Goal: Transaction & Acquisition: Purchase product/service

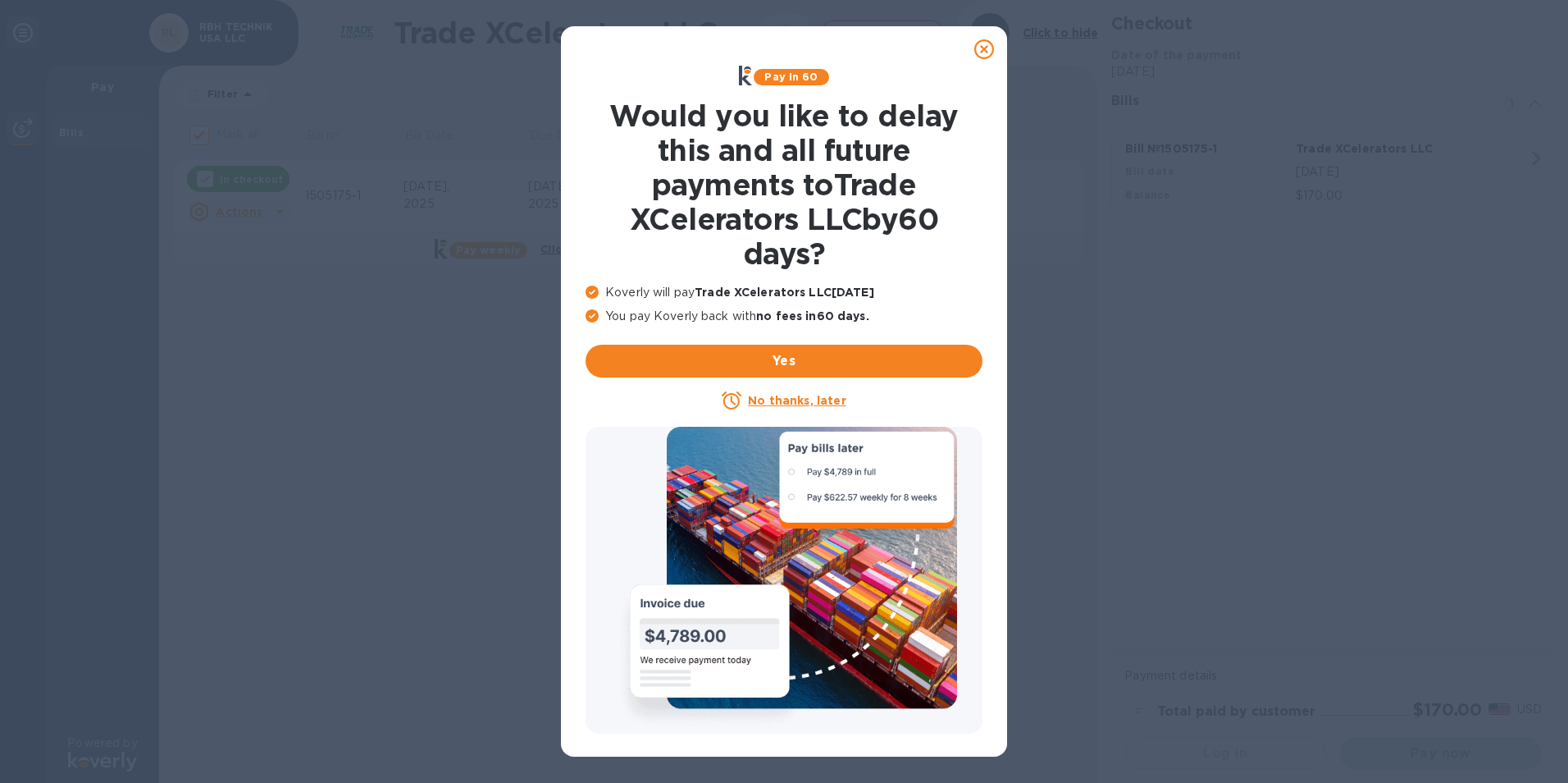
click at [811, 398] on u "No thanks, later" at bounding box center [796, 400] width 97 height 13
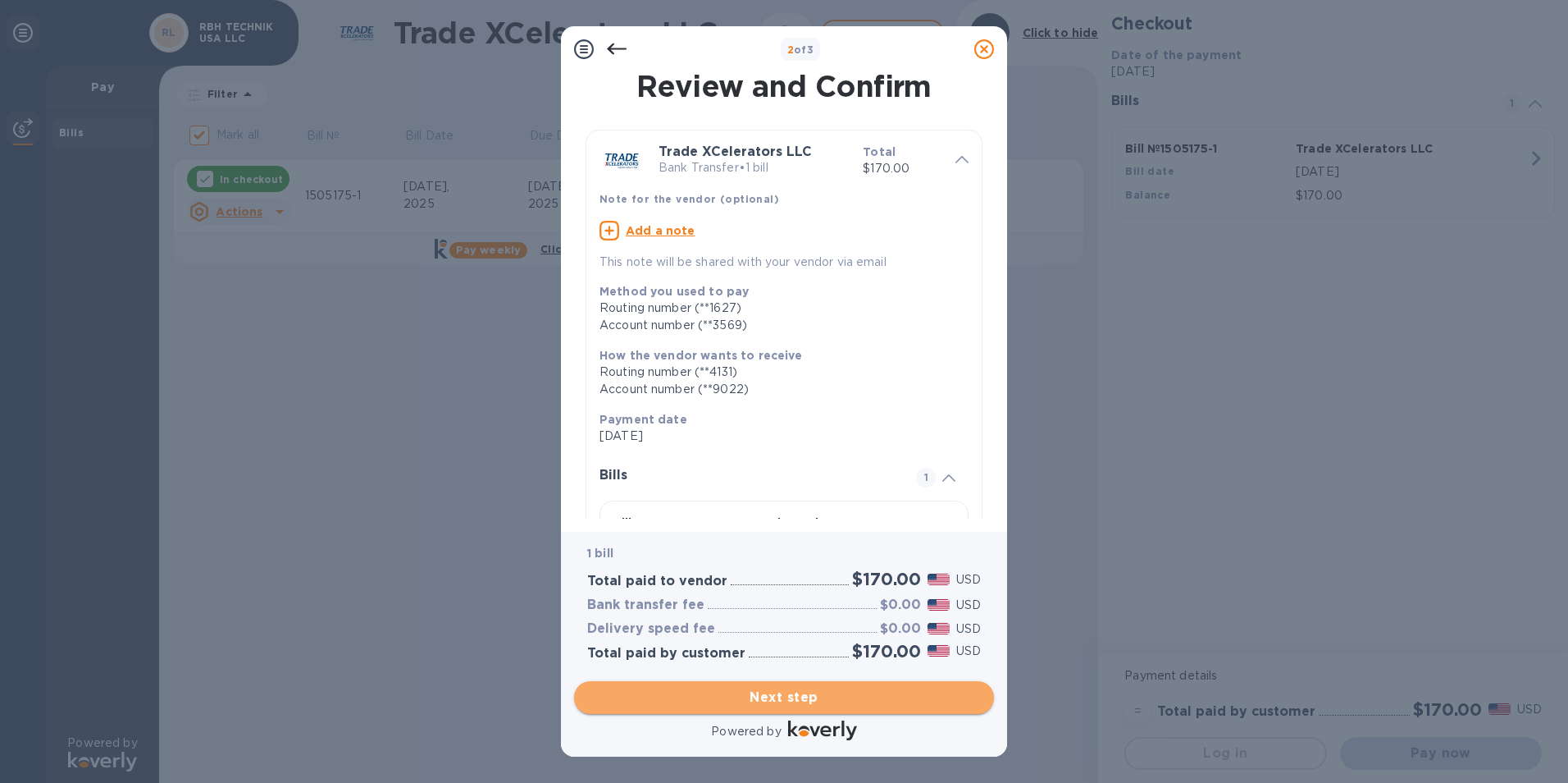
click at [762, 688] on span "Next step" at bounding box center [784, 697] width 394 height 19
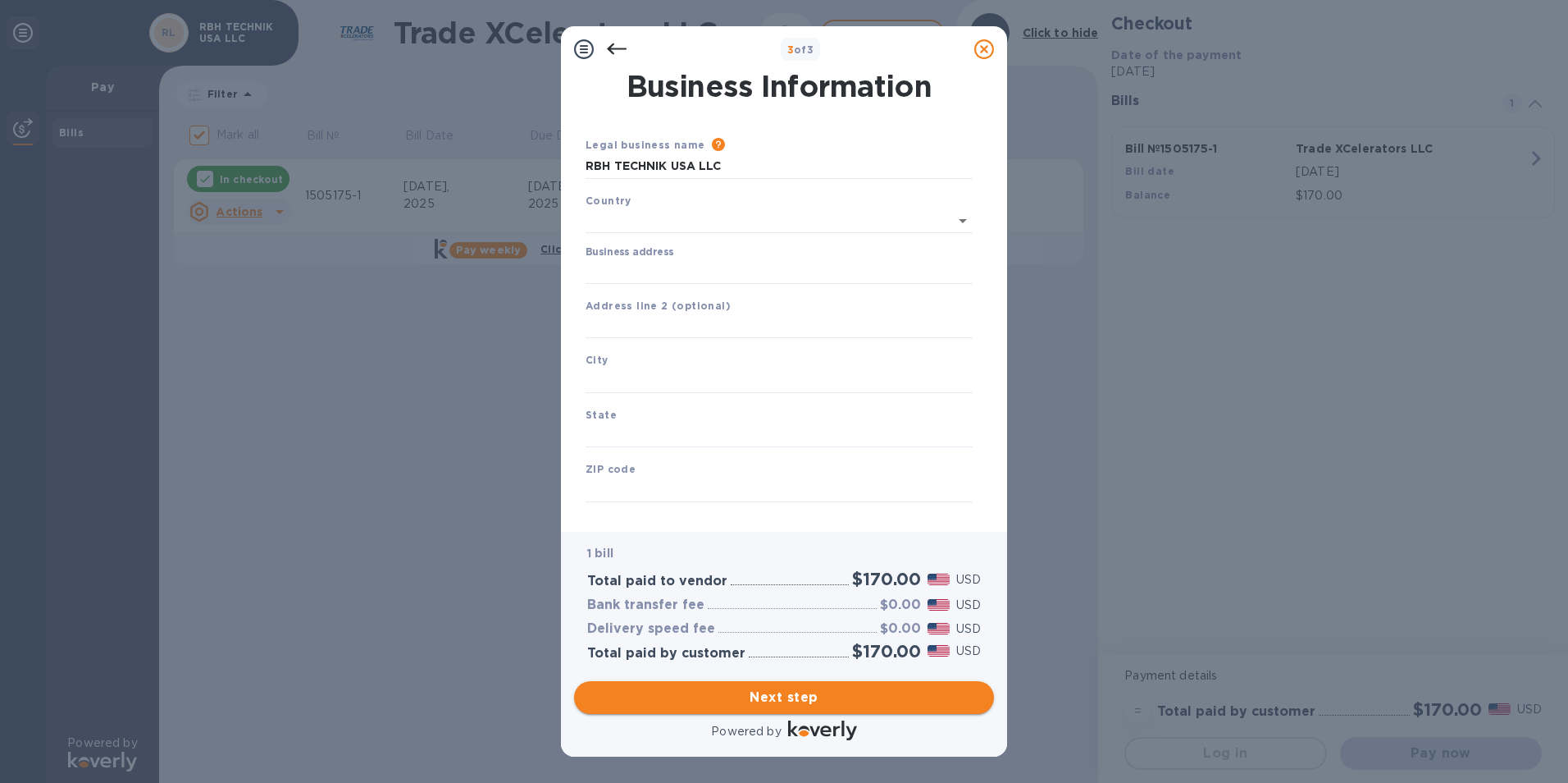
type input "[GEOGRAPHIC_DATA]"
click at [668, 278] on input "Business address" at bounding box center [779, 268] width 387 height 25
type input "[STREET_ADDRESS],"
type input "[GEOGRAPHIC_DATA]"
type input "AL"
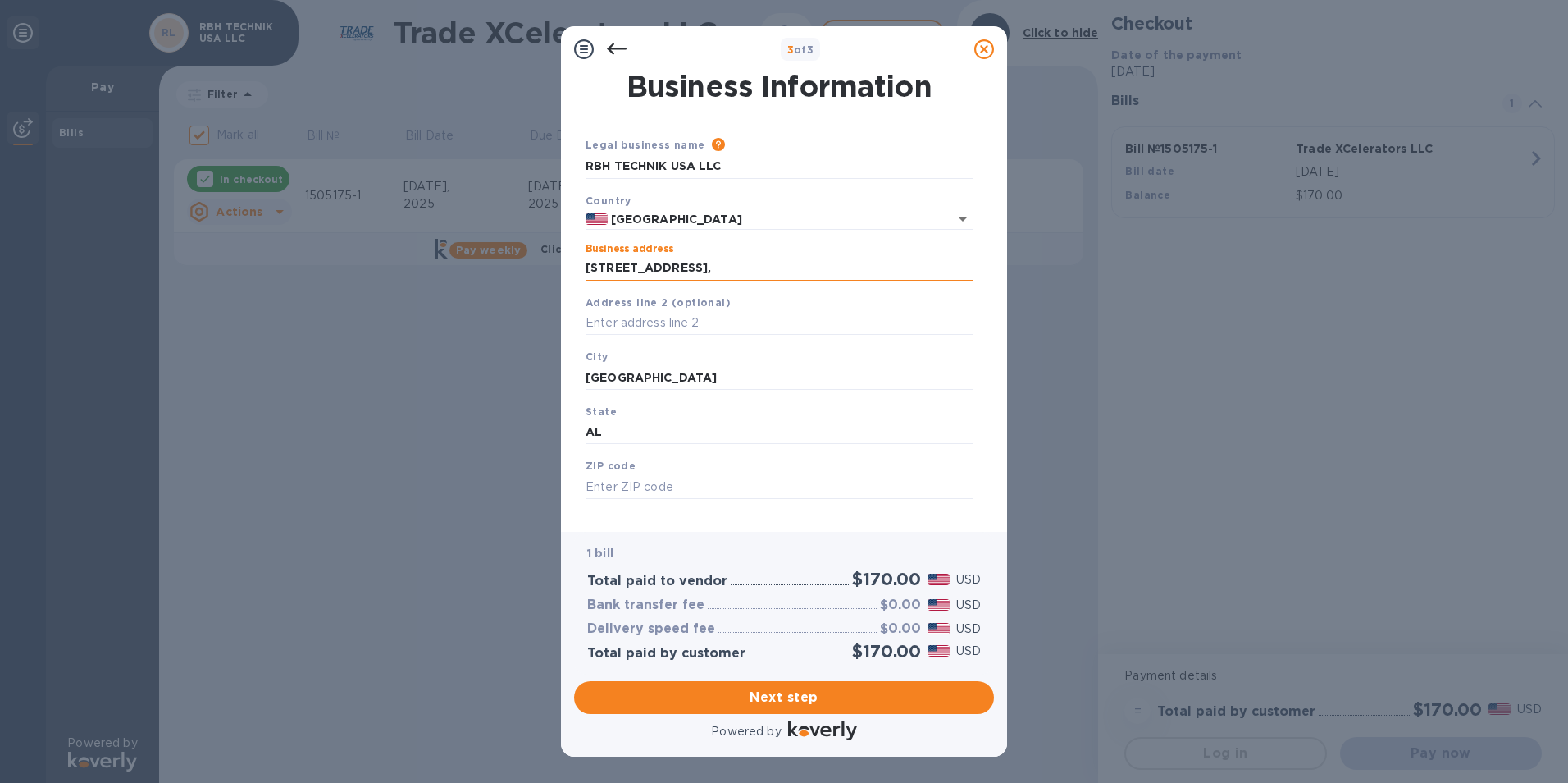
type input "35242"
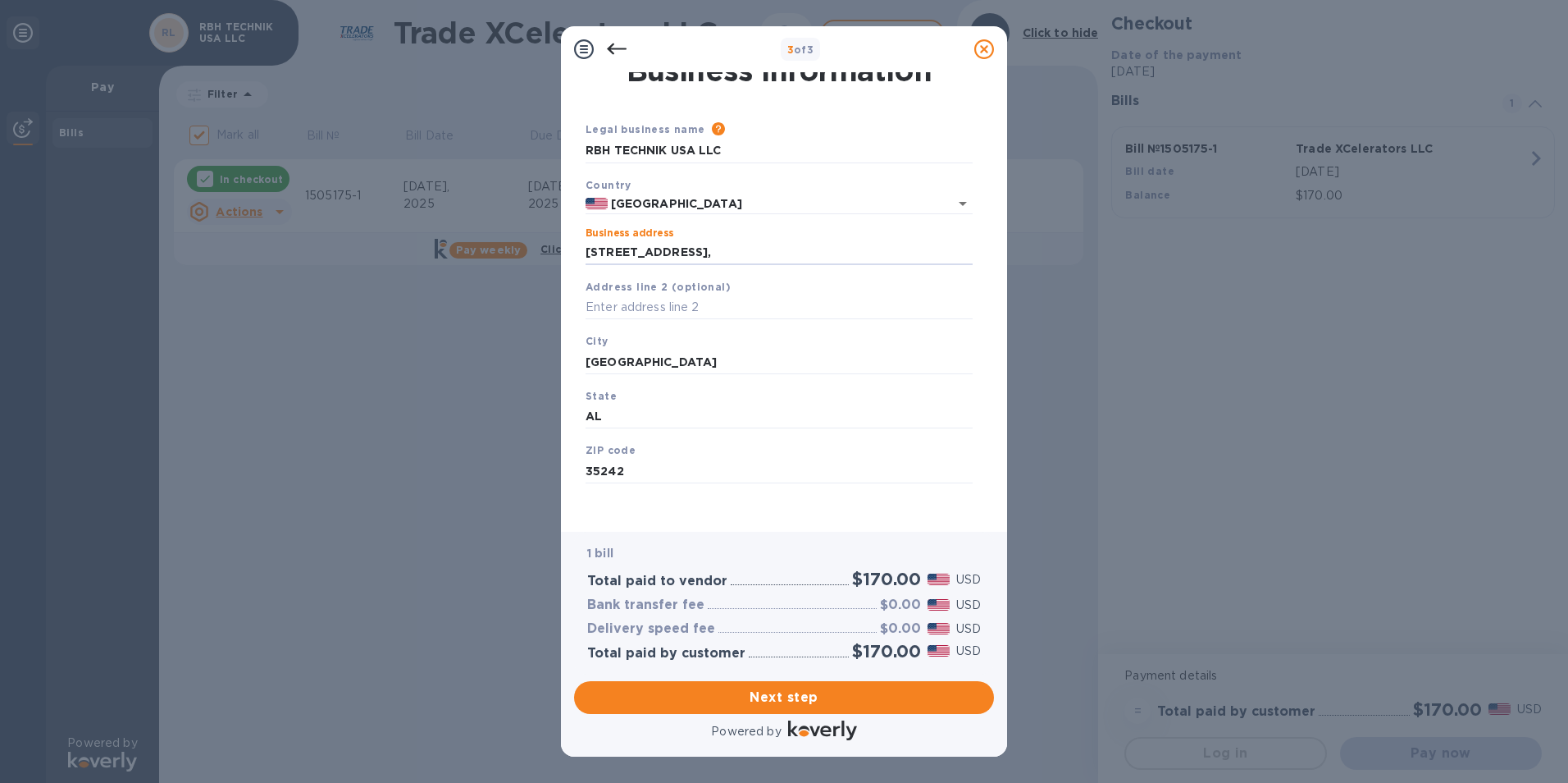
scroll to position [19, 0]
click at [782, 690] on span "Next step" at bounding box center [784, 697] width 394 height 19
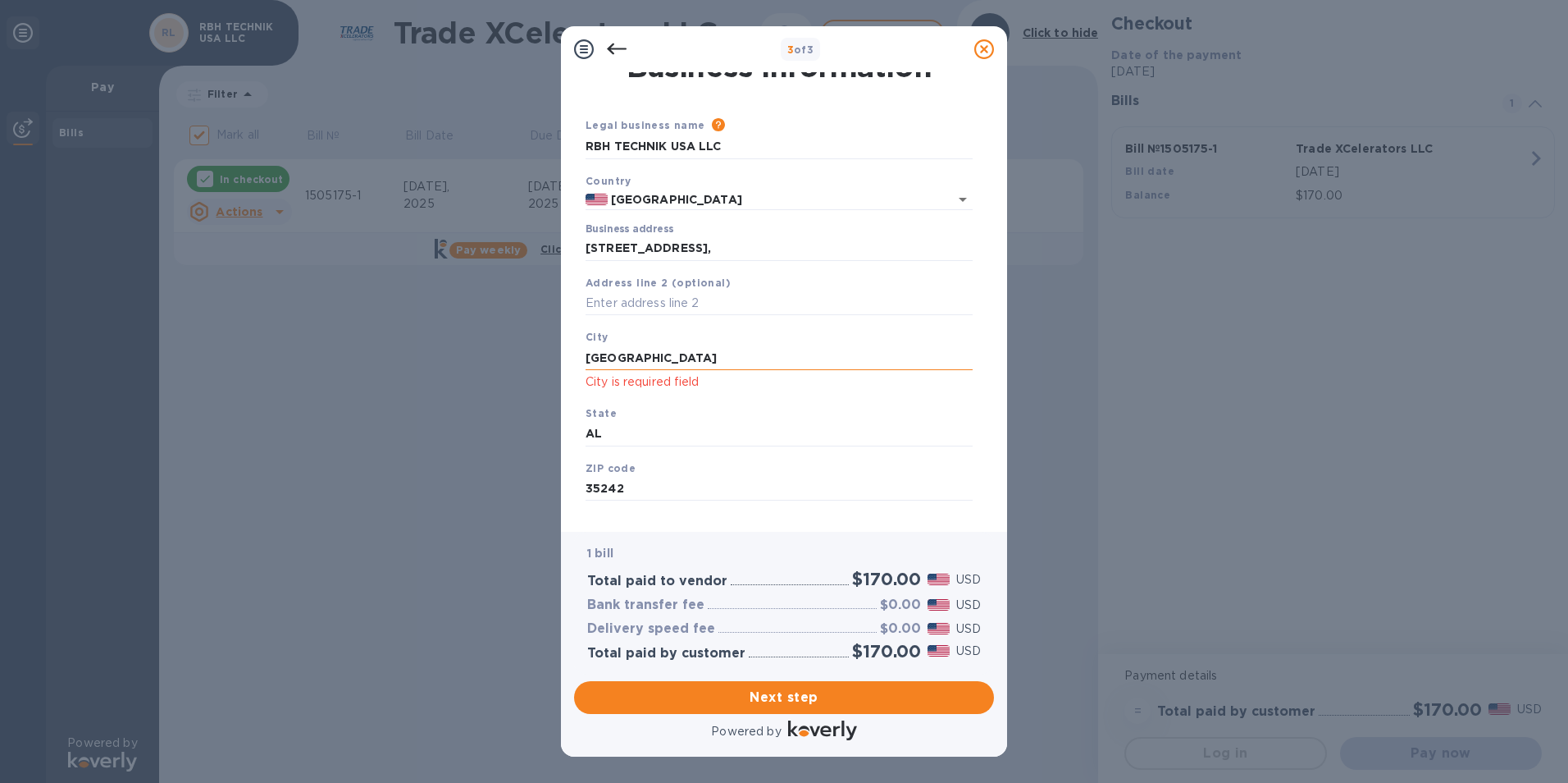
click at [704, 362] on input "[GEOGRAPHIC_DATA]" at bounding box center [779, 358] width 387 height 25
click at [500, 355] on div "3 of 3 Business Information Legal business name Please provide the legal name t…" at bounding box center [784, 391] width 1568 height 783
click at [644, 359] on input "text" at bounding box center [779, 358] width 387 height 25
paste input "[GEOGRAPHIC_DATA]"
type input "[GEOGRAPHIC_DATA]"
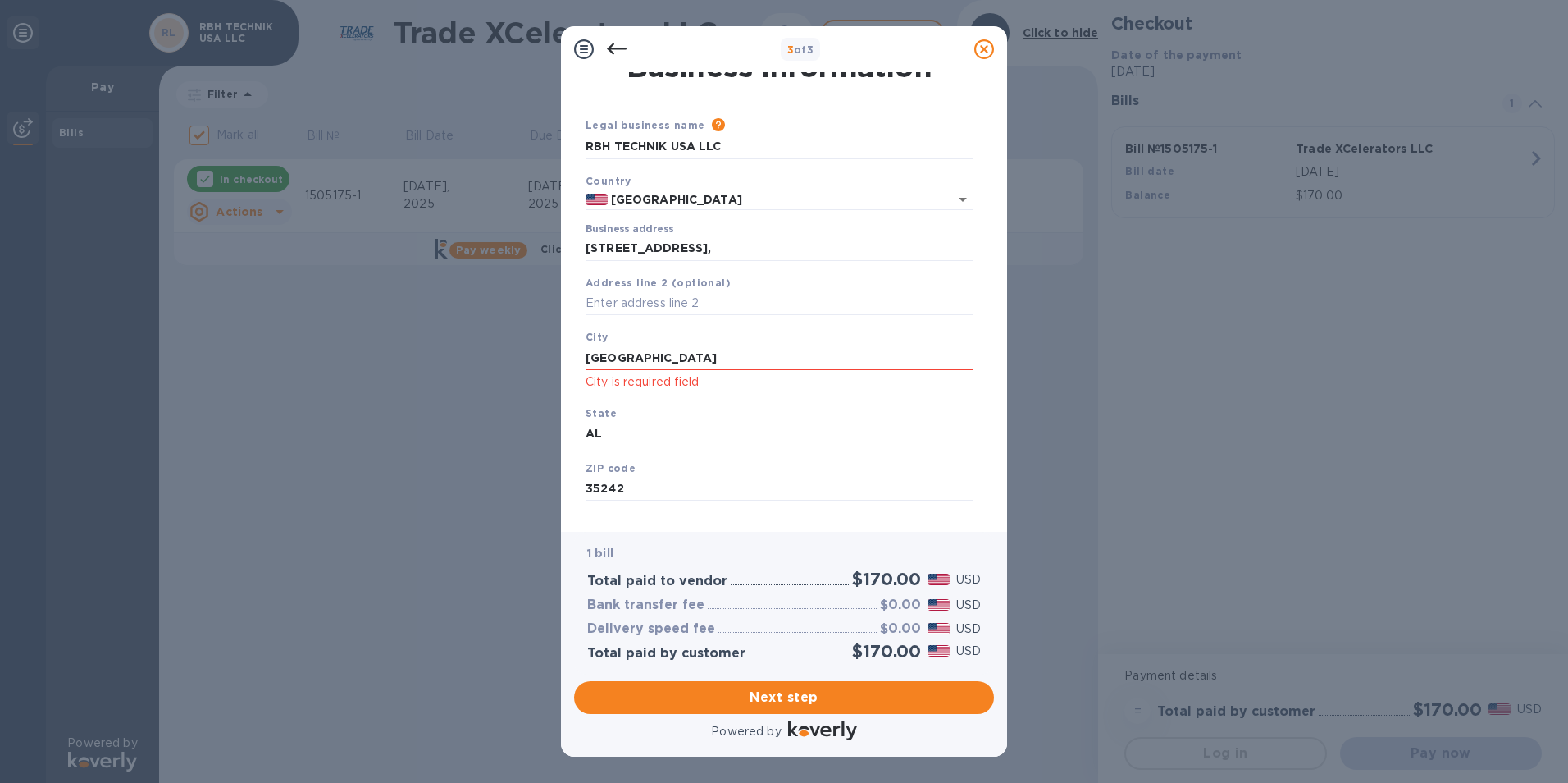
click at [636, 422] on input "AL" at bounding box center [779, 434] width 387 height 25
drag, startPoint x: 608, startPoint y: 436, endPoint x: 556, endPoint y: 435, distance: 52.0
click at [556, 435] on div "3 of 3 Business Information Legal business name Please provide the legal name t…" at bounding box center [784, 391] width 1568 height 783
click at [619, 435] on input "text" at bounding box center [779, 434] width 387 height 25
drag, startPoint x: 646, startPoint y: 483, endPoint x: 521, endPoint y: 482, distance: 125.0
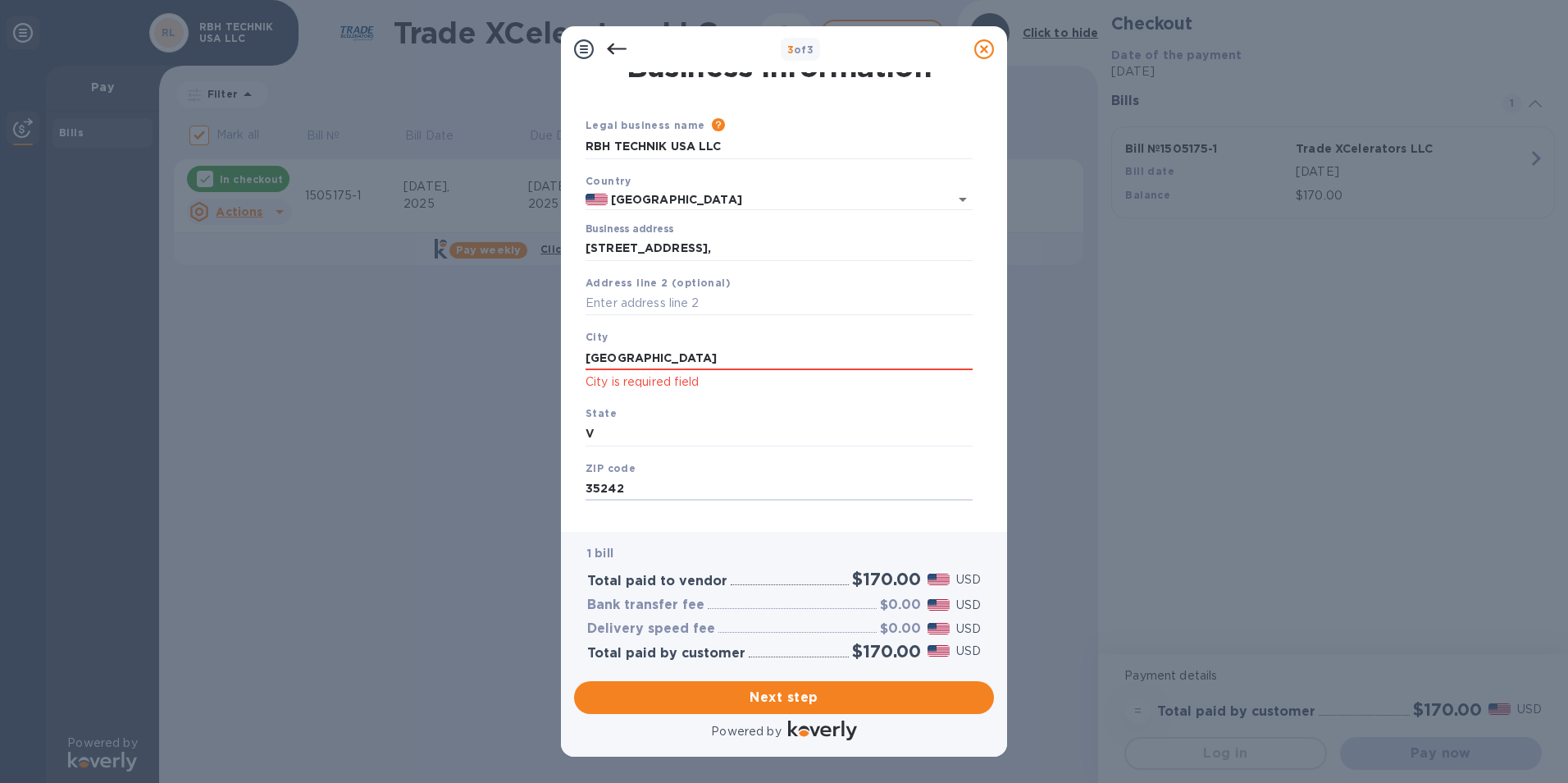
click at [521, 482] on div "3 of 3 Business Information Legal business name Please provide the legal name t…" at bounding box center [784, 391] width 1568 height 783
drag, startPoint x: 601, startPoint y: 425, endPoint x: 538, endPoint y: 430, distance: 63.2
click at [538, 430] on div "3 of 3 Business Information Legal business name Please provide the legal name t…" at bounding box center [784, 391] width 1568 height 783
type input "AL"
click at [832, 676] on div "Next step" at bounding box center [784, 698] width 433 height 46
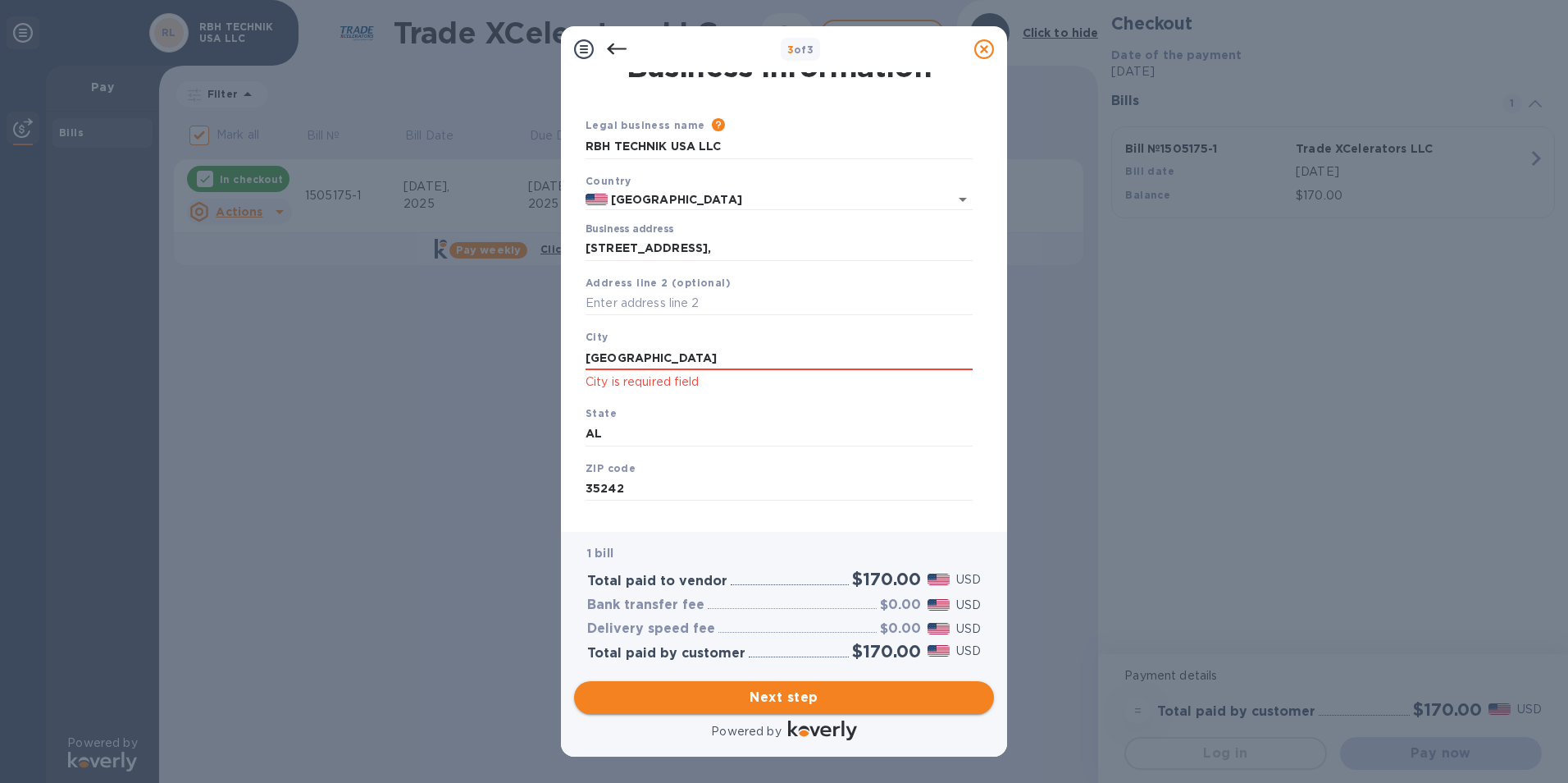
click at [834, 688] on span "Next step" at bounding box center [784, 697] width 394 height 19
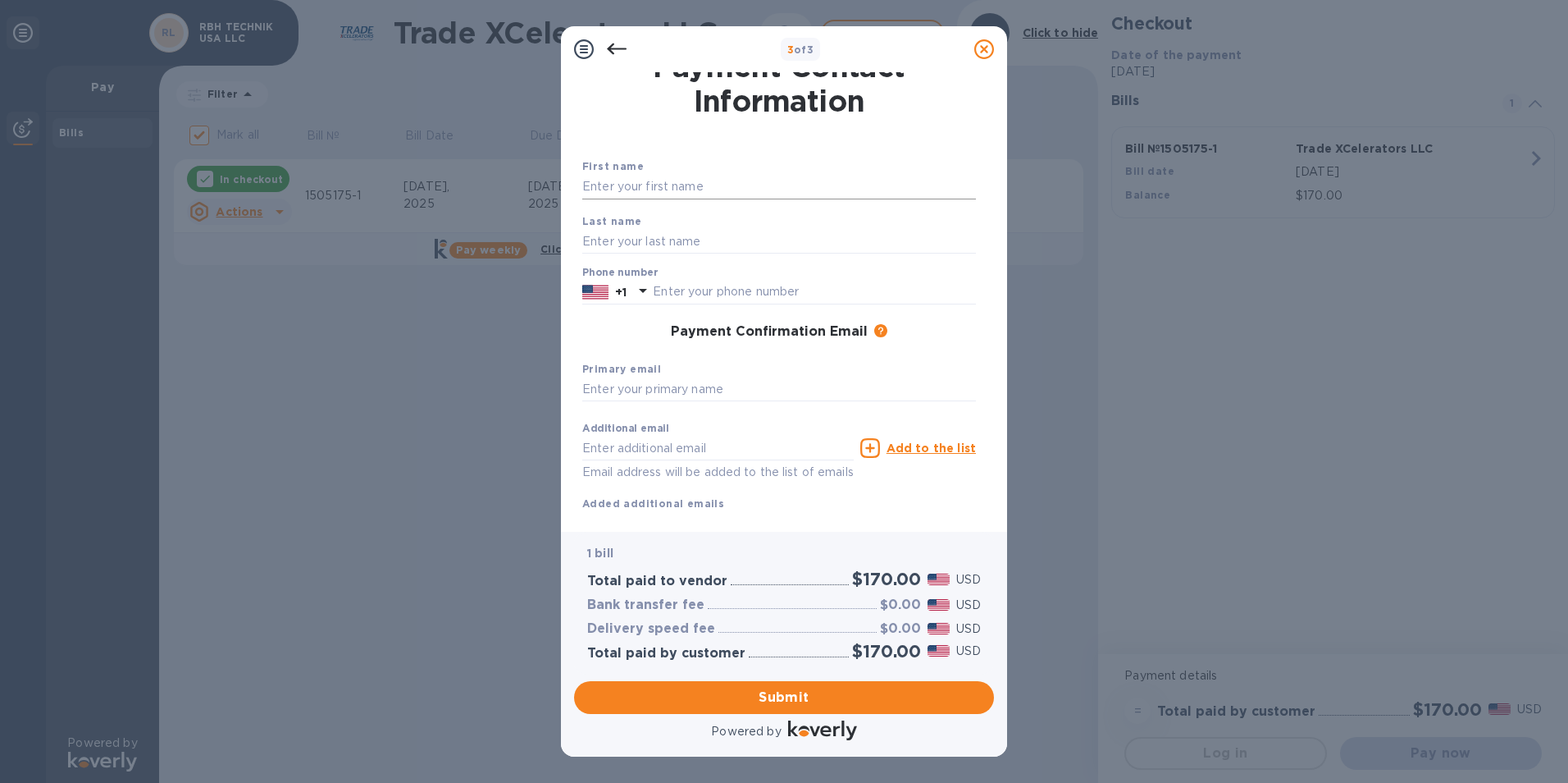
click at [646, 194] on input "text" at bounding box center [779, 187] width 394 height 25
type input "BISMAN"
type input "KAUR"
type input "2059467300"
click at [649, 246] on input "KAUR" at bounding box center [779, 241] width 394 height 25
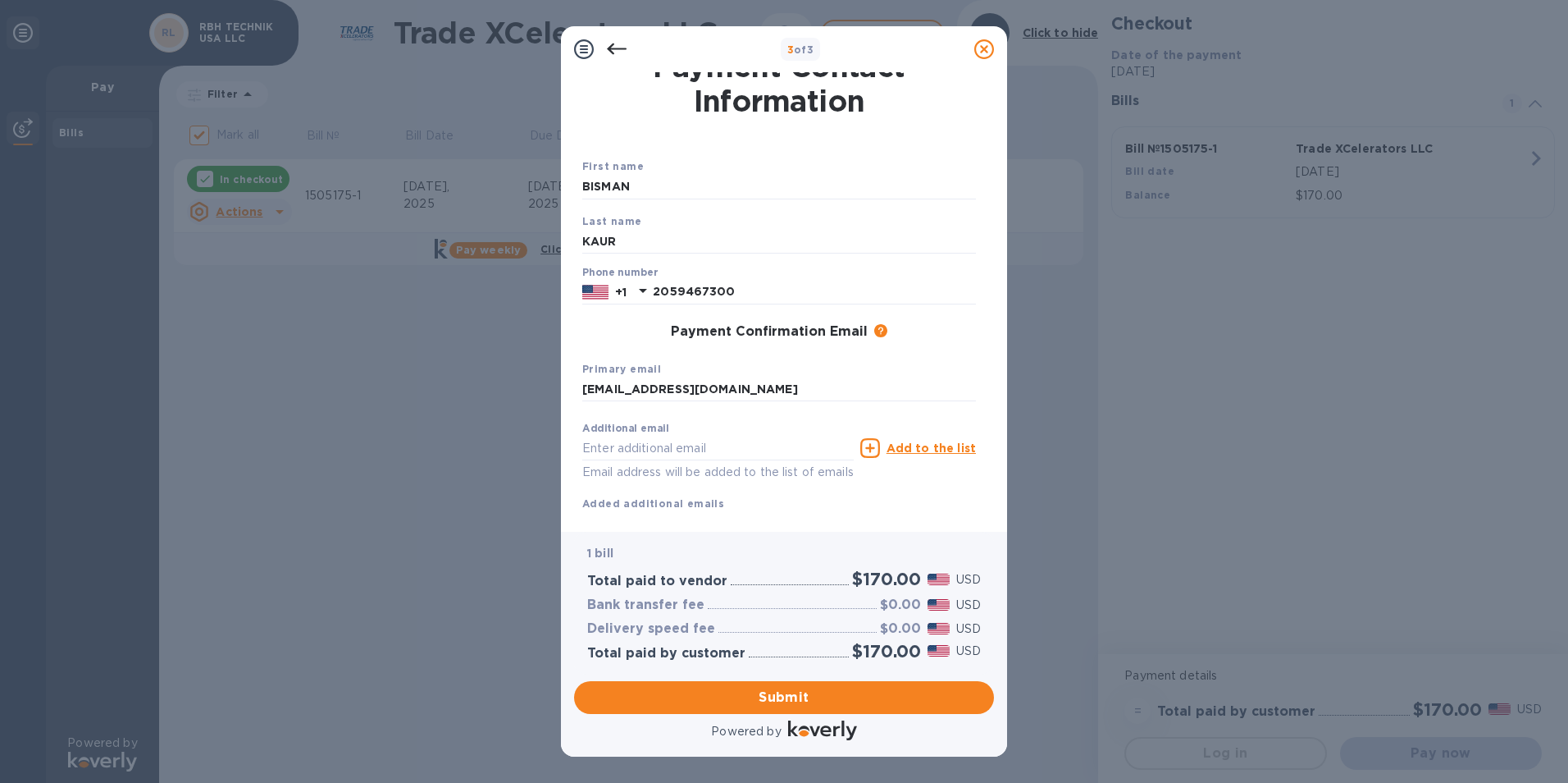
click at [955, 358] on div "Primary email [EMAIL_ADDRESS][DOMAIN_NAME]" at bounding box center [778, 381] width 407 height 55
click at [667, 386] on input "[EMAIL_ADDRESS][DOMAIN_NAME]" at bounding box center [779, 389] width 394 height 25
click at [737, 385] on input "[EMAIL_ADDRESS][DOMAIN_NAME]" at bounding box center [779, 389] width 394 height 25
type input "[EMAIL_ADDRESS][DOMAIN_NAME]"
click at [649, 246] on input "KAUR" at bounding box center [779, 241] width 394 height 25
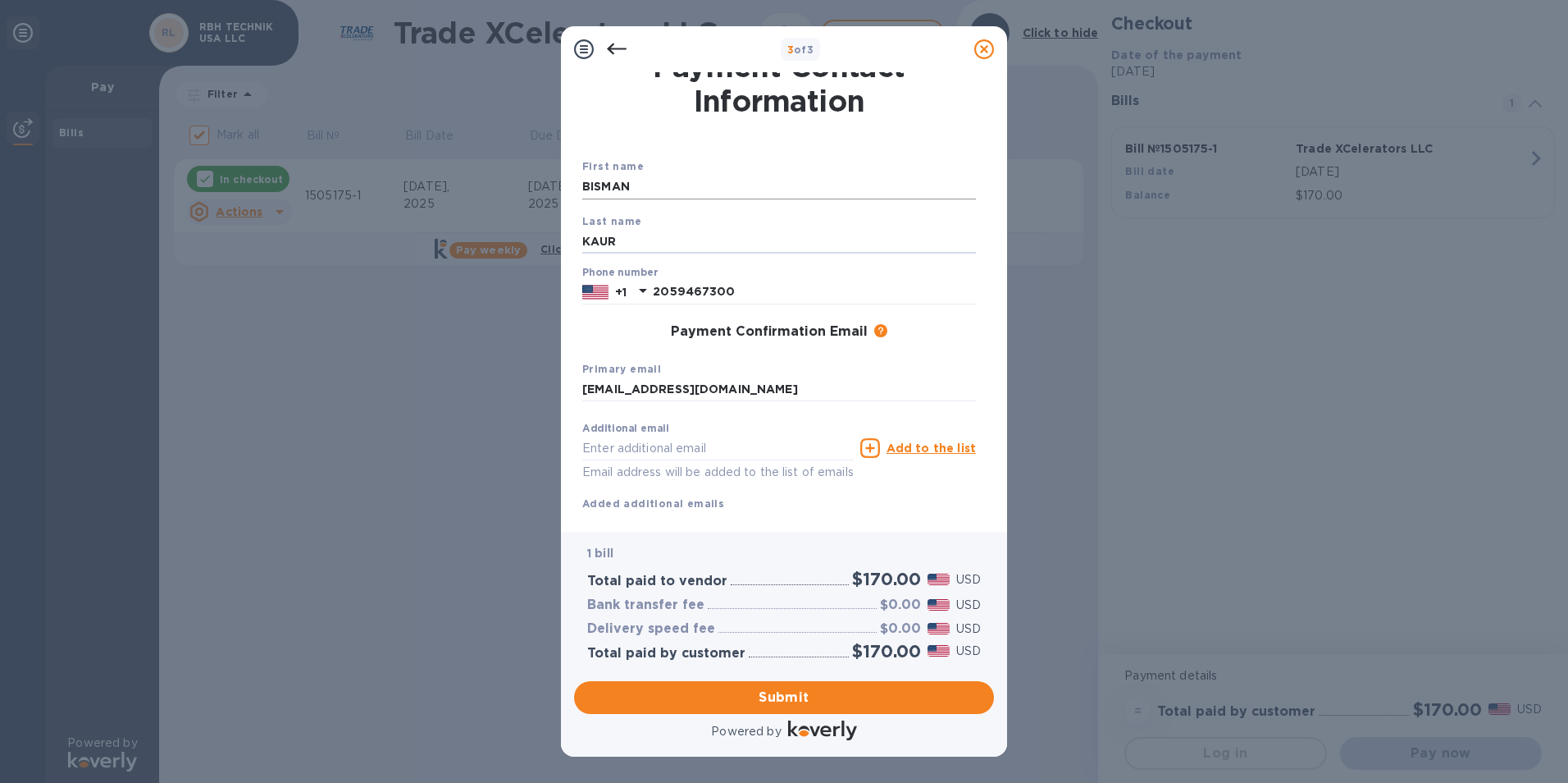
type input "KAUR"
click at [661, 183] on input "BISMAN" at bounding box center [779, 187] width 394 height 25
type input "BISMAN"
click at [931, 378] on input "[EMAIL_ADDRESS][DOMAIN_NAME]" at bounding box center [779, 389] width 394 height 25
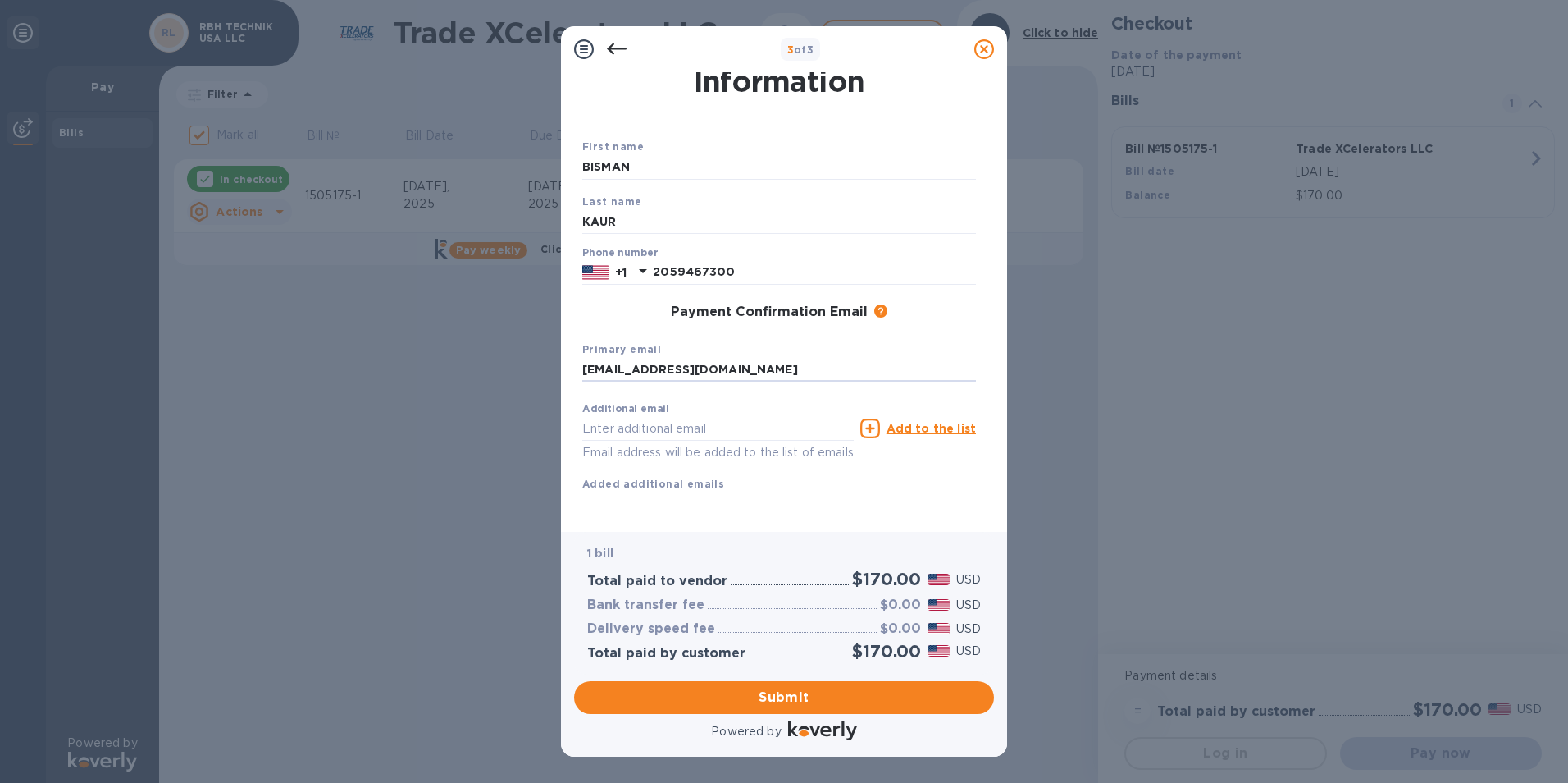
scroll to position [58, 0]
click at [772, 682] on button "Submit" at bounding box center [784, 697] width 420 height 32
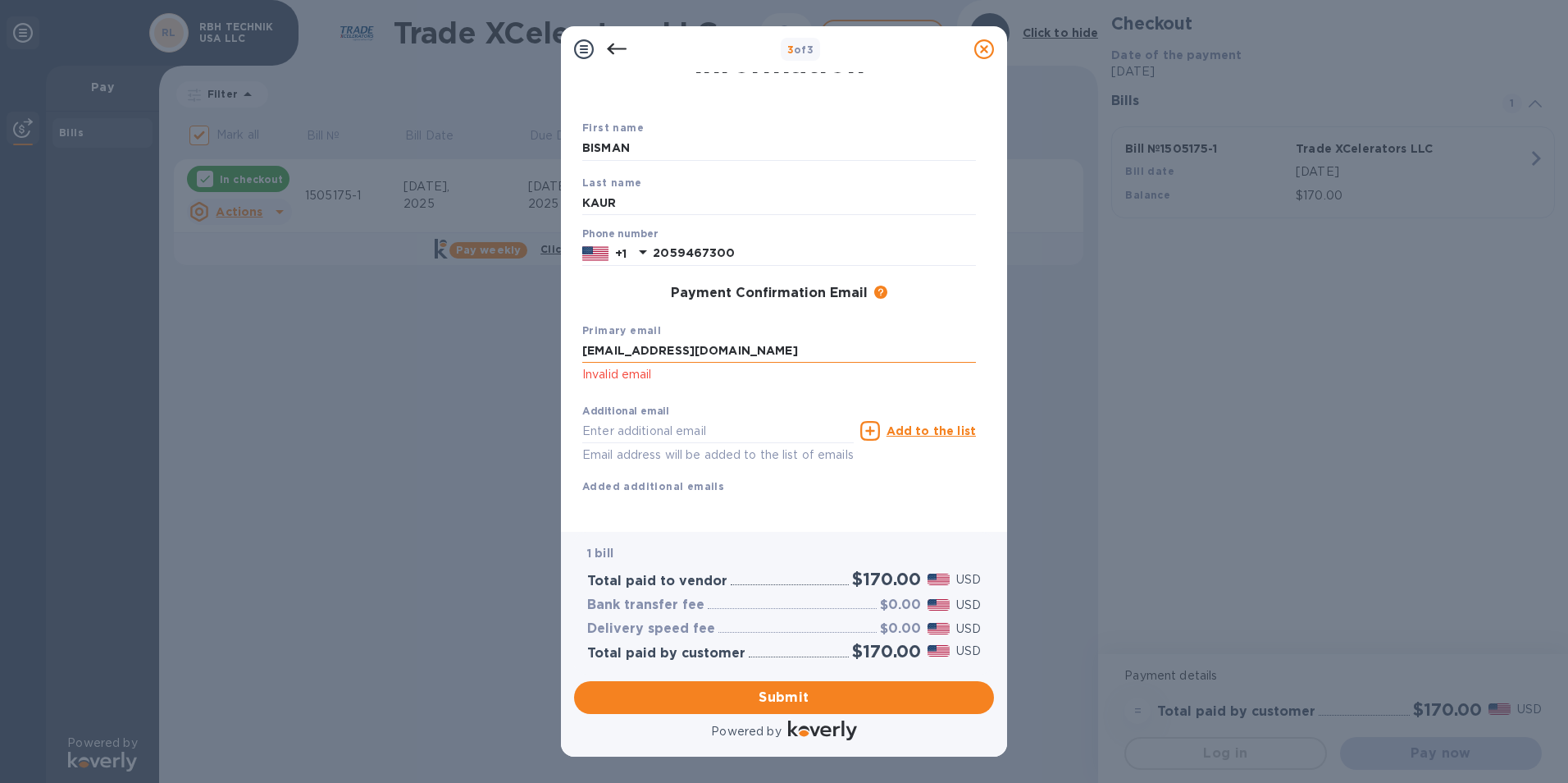
click at [672, 357] on input "[EMAIL_ADDRESS][DOMAIN_NAME]" at bounding box center [779, 351] width 394 height 25
drag, startPoint x: 710, startPoint y: 347, endPoint x: 519, endPoint y: 353, distance: 191.1
click at [519, 353] on div "3 of 3 Payment Contact Information First name [PERSON_NAME] Last name [PERSON_N…" at bounding box center [784, 391] width 1568 height 783
click at [638, 348] on input "text" at bounding box center [779, 351] width 394 height 25
paste input "[EMAIL_ADDRESS][DOMAIN_NAME]"
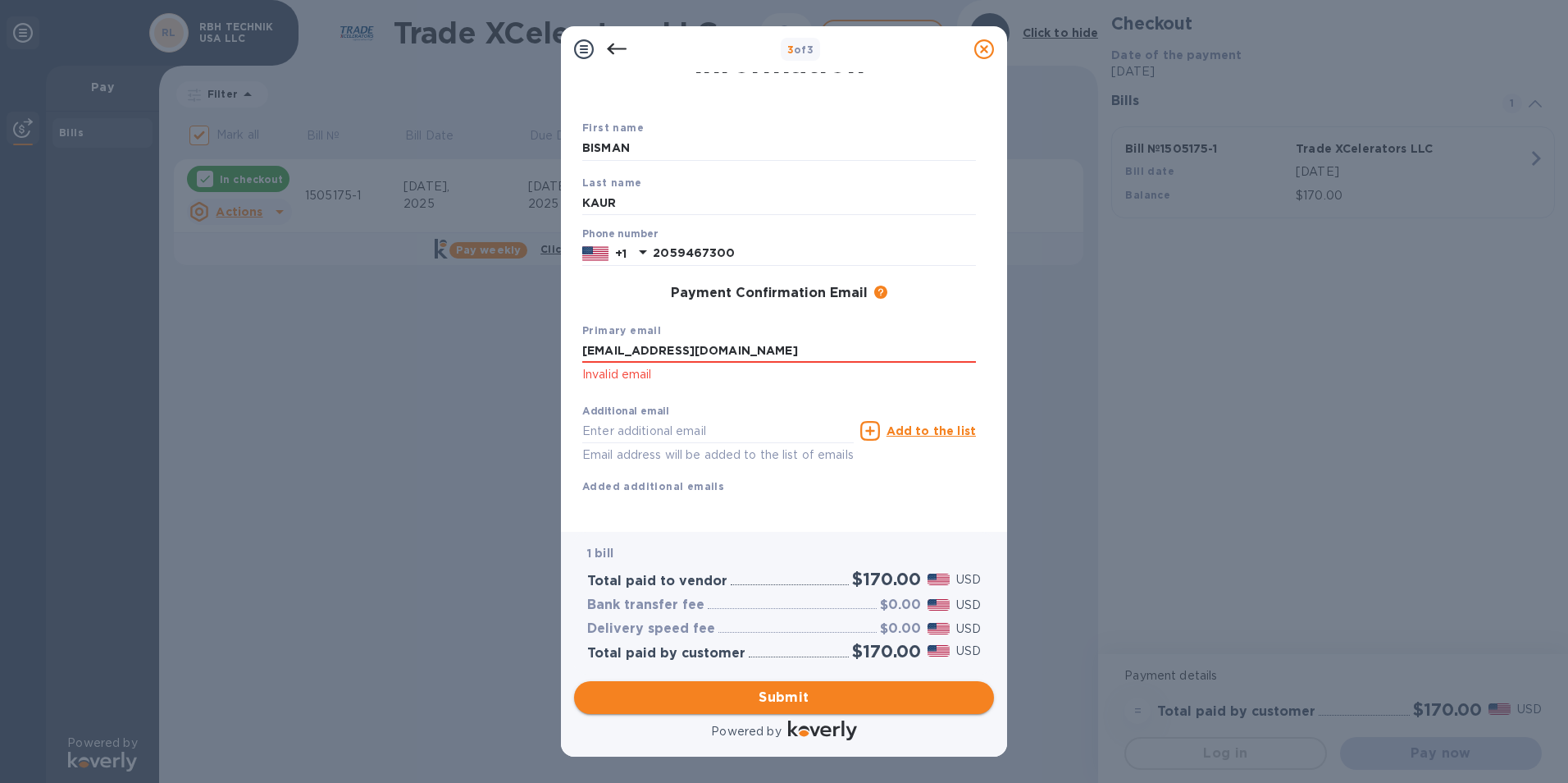
type input "[EMAIL_ADDRESS][DOMAIN_NAME]"
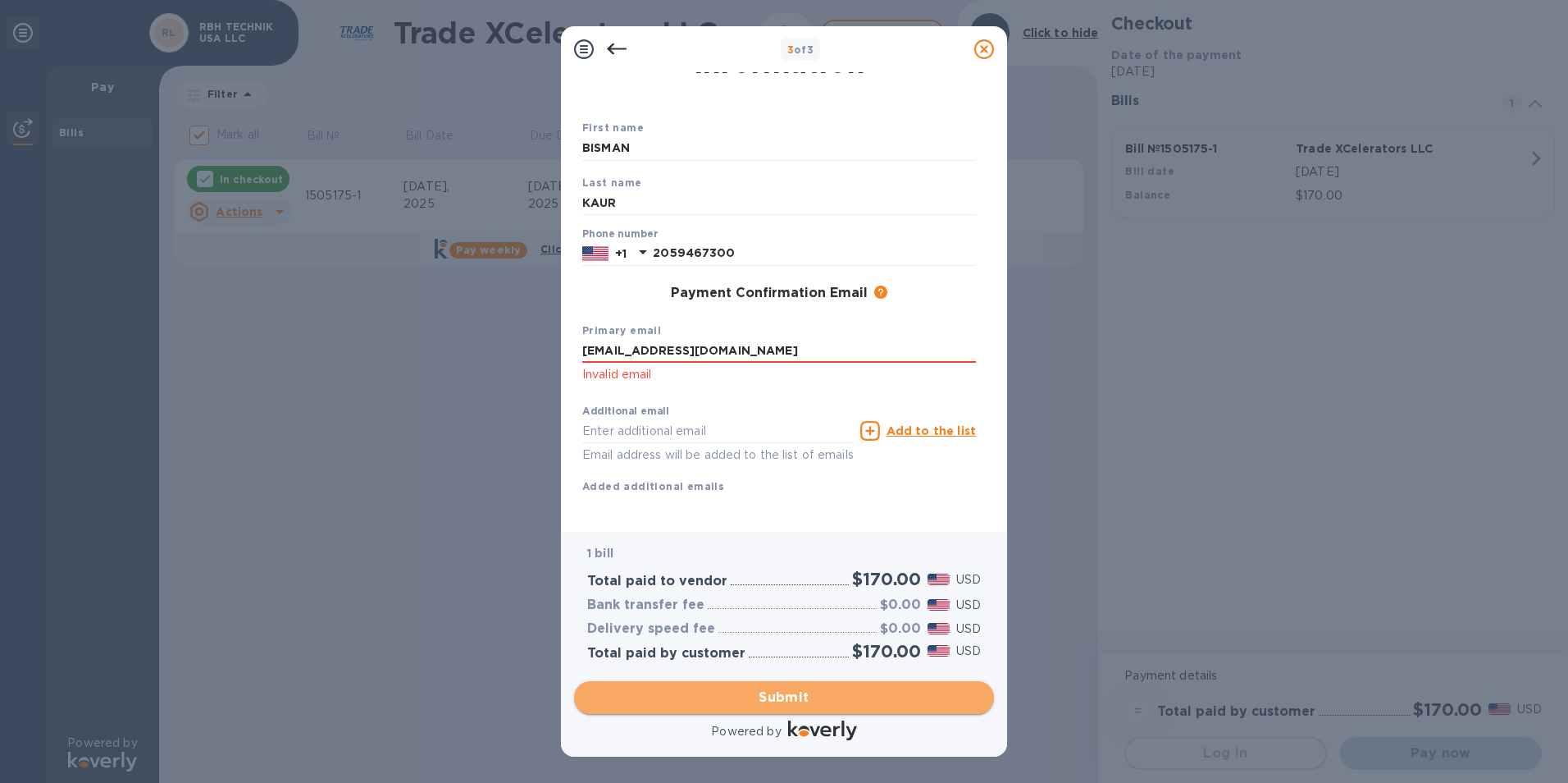
click at [760, 694] on span "Submit" at bounding box center [784, 697] width 394 height 19
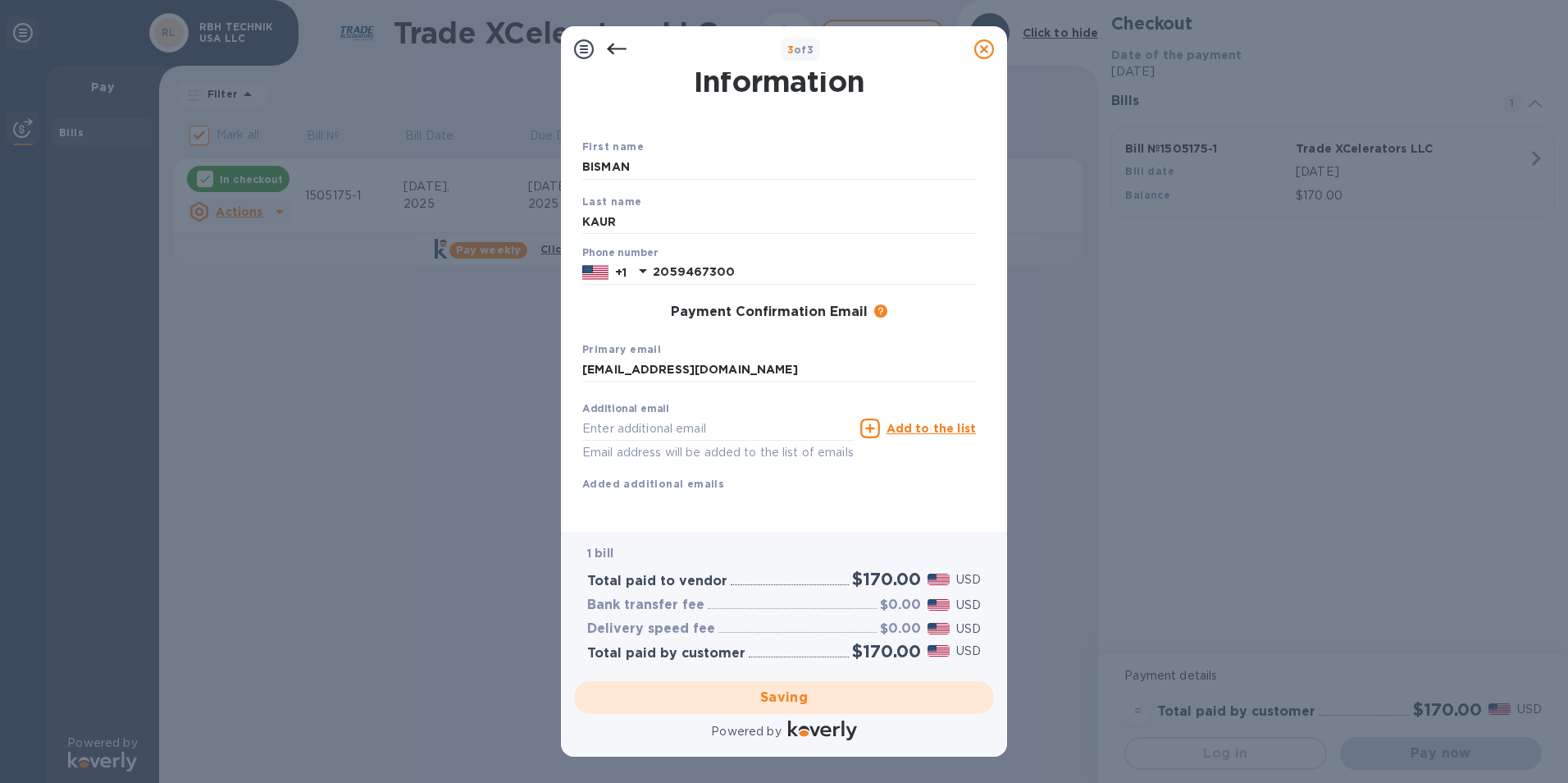
checkbox input "false"
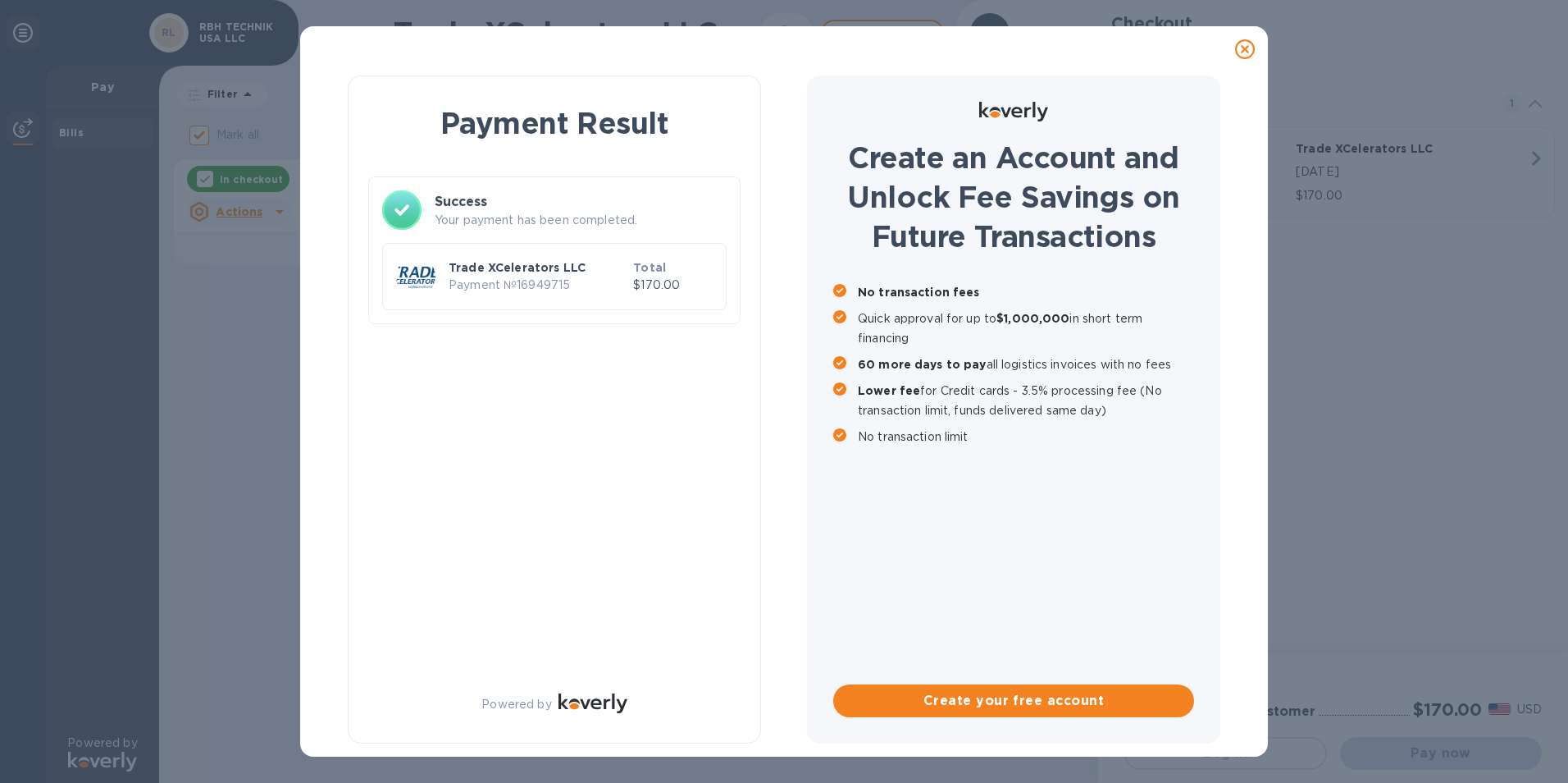
scroll to position [0, 0]
